Goal: Task Accomplishment & Management: Complete application form

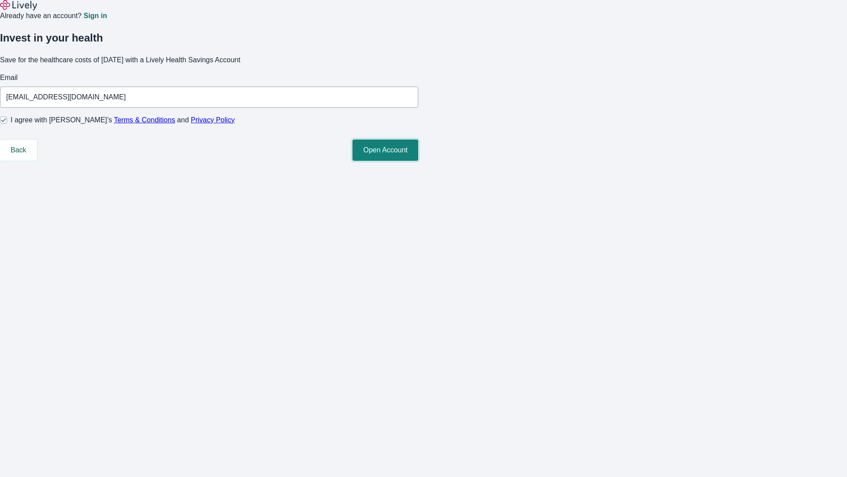
click at [418, 161] on button "Open Account" at bounding box center [386, 149] width 66 height 21
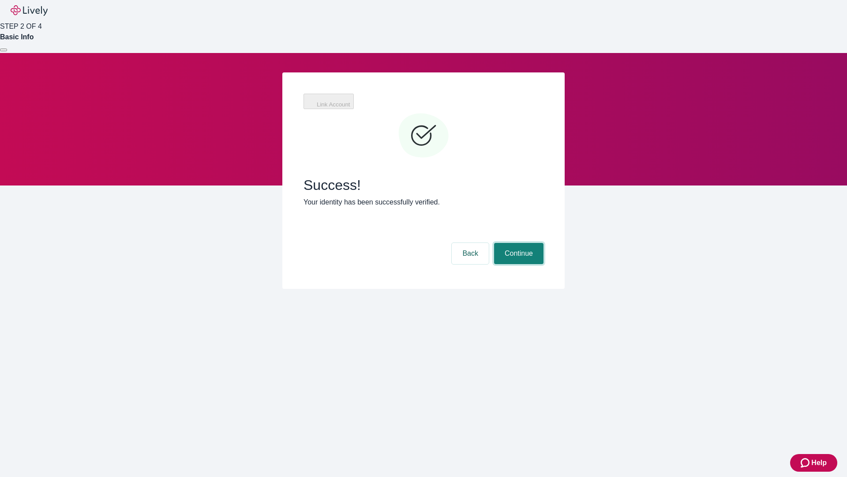
click at [518, 243] on button "Continue" at bounding box center [518, 253] width 49 height 21
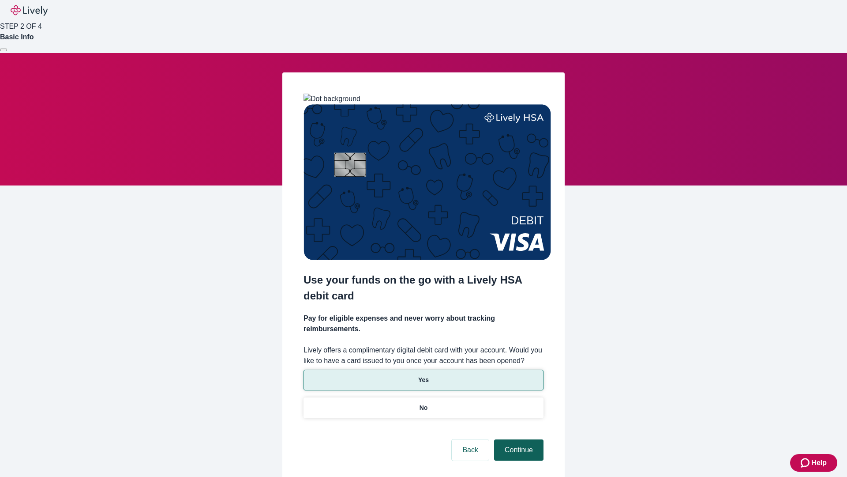
click at [423, 375] on p "Yes" at bounding box center [423, 379] width 11 height 9
click at [518, 439] on button "Continue" at bounding box center [518, 449] width 49 height 21
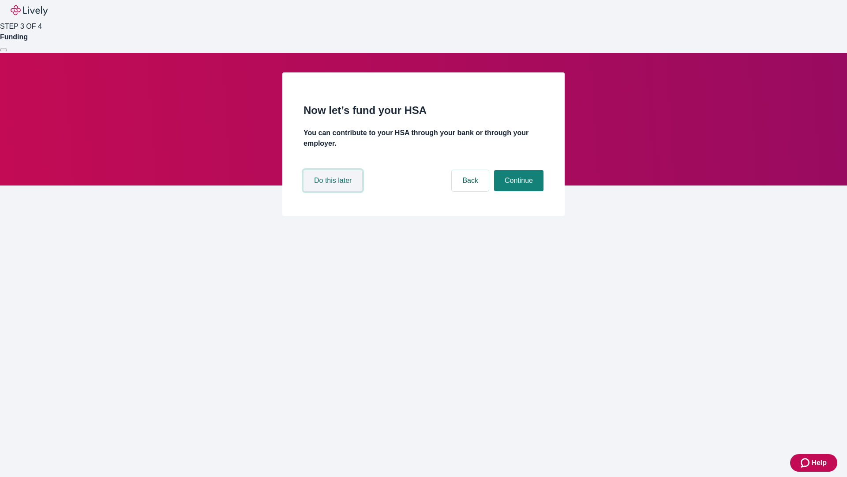
click at [334, 191] on button "Do this later" at bounding box center [333, 180] width 59 height 21
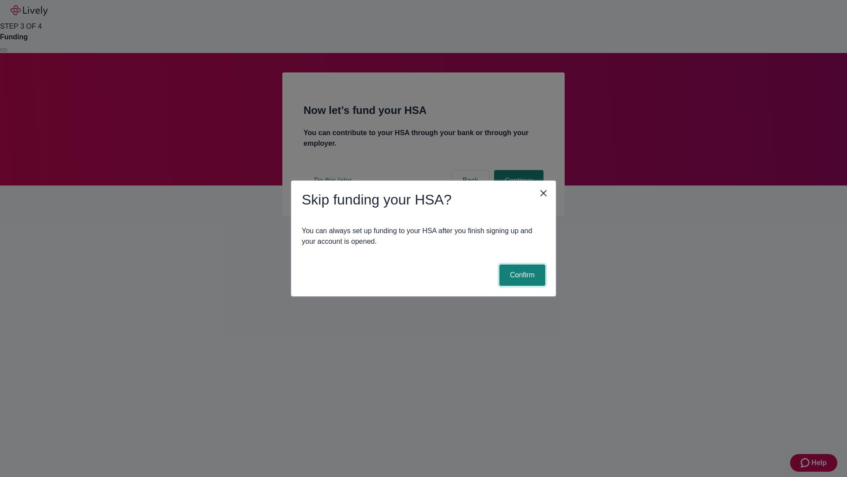
click at [521, 275] on button "Confirm" at bounding box center [523, 274] width 46 height 21
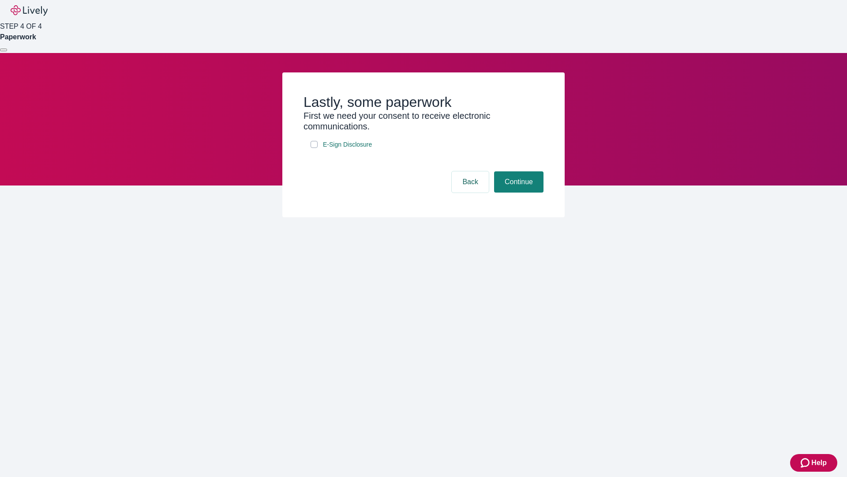
click at [314, 148] on input "E-Sign Disclosure" at bounding box center [314, 144] width 7 height 7
checkbox input "true"
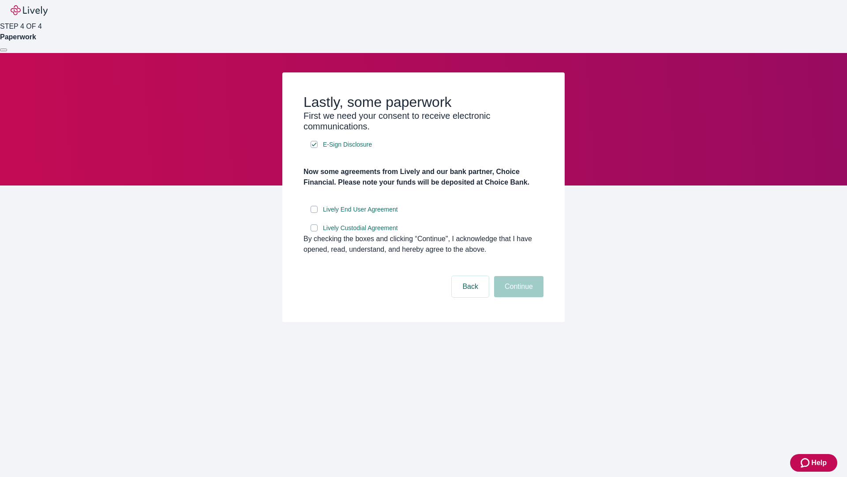
click at [314, 213] on input "Lively End User Agreement" at bounding box center [314, 209] width 7 height 7
checkbox input "true"
click at [314, 231] on input "Lively Custodial Agreement" at bounding box center [314, 227] width 7 height 7
checkbox input "true"
click at [518, 297] on button "Continue" at bounding box center [518, 286] width 49 height 21
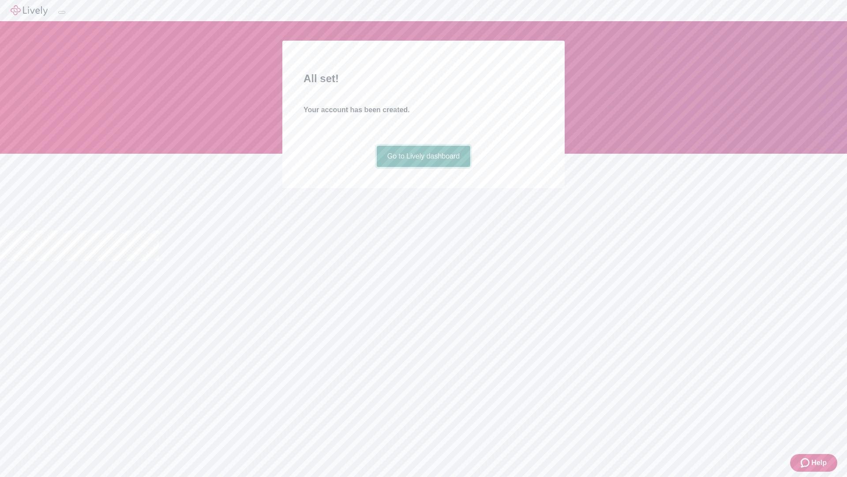
click at [423, 167] on link "Go to Lively dashboard" at bounding box center [424, 156] width 94 height 21
